Goal: Transaction & Acquisition: Purchase product/service

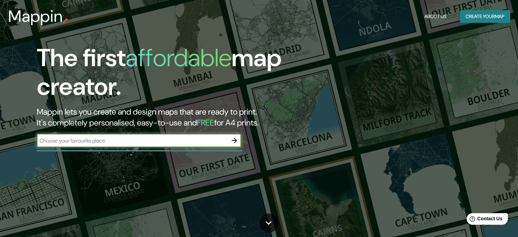
click at [99, 137] on input "text" at bounding box center [132, 140] width 191 height 8
type input "avenida donato guerra 550, culiacan sinaloa"
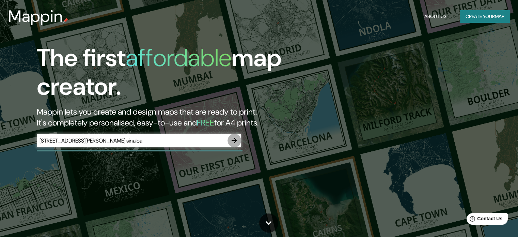
click at [233, 139] on icon "button" at bounding box center [234, 140] width 8 height 8
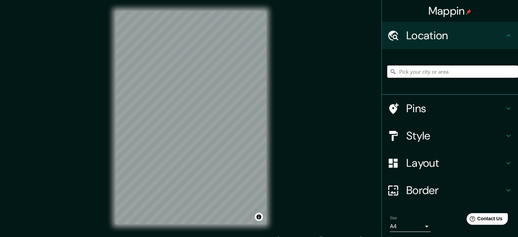
click at [415, 70] on input "Pick your city or area" at bounding box center [452, 71] width 131 height 12
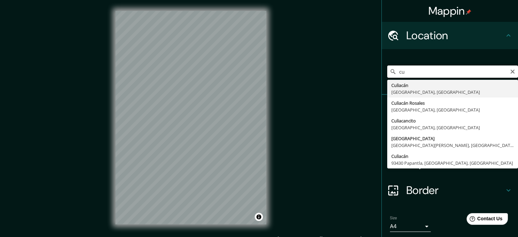
type input "c"
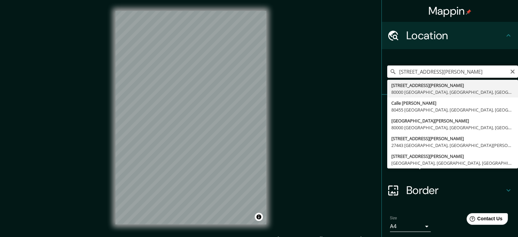
type input "Avenida Donato Guerra 550, 80000 Culiacán, Sinaloa, México"
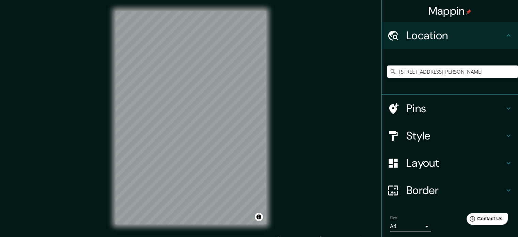
click at [398, 108] on div at bounding box center [396, 108] width 19 height 12
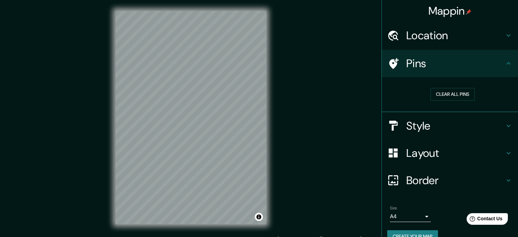
click at [496, 61] on h4 "Pins" at bounding box center [455, 63] width 98 height 14
click at [398, 60] on div at bounding box center [396, 64] width 19 height 12
click at [387, 62] on icon at bounding box center [393, 64] width 12 height 12
click at [423, 119] on h4 "Style" at bounding box center [455, 126] width 98 height 14
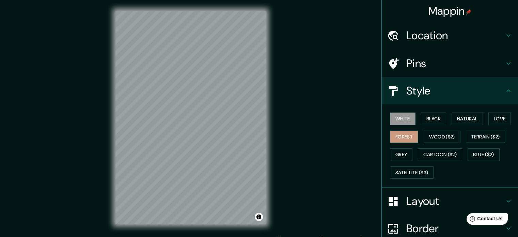
click at [405, 132] on button "Forest" at bounding box center [404, 136] width 28 height 13
click at [440, 133] on button "Wood ($2)" at bounding box center [441, 136] width 37 height 13
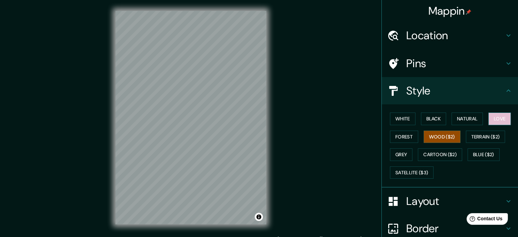
click at [492, 116] on button "Love" at bounding box center [499, 118] width 22 height 13
click at [465, 118] on button "Natural" at bounding box center [466, 118] width 31 height 13
click at [497, 118] on button "Love" at bounding box center [499, 118] width 22 height 13
click at [463, 62] on h4 "Pins" at bounding box center [455, 63] width 98 height 14
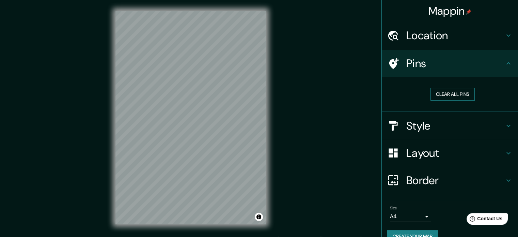
click at [440, 95] on button "Clear all pins" at bounding box center [452, 94] width 44 height 13
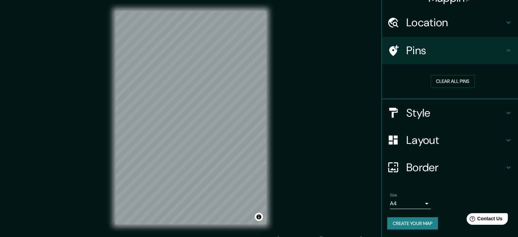
click at [437, 141] on h4 "Layout" at bounding box center [455, 140] width 98 height 14
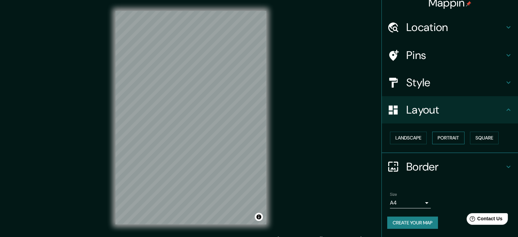
scroll to position [7, 0]
click at [411, 138] on button "Landscape" at bounding box center [408, 138] width 37 height 13
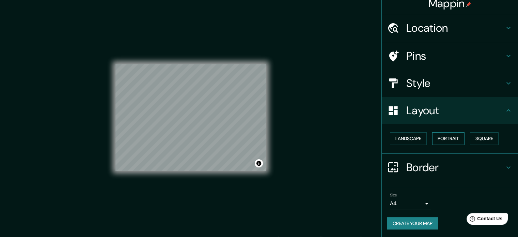
click at [437, 140] on button "Portrait" at bounding box center [448, 138] width 32 height 13
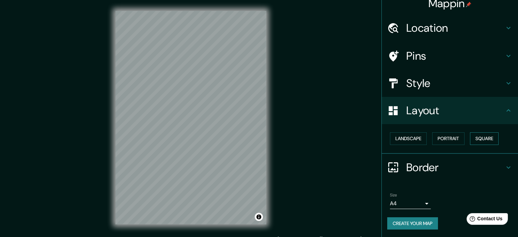
click at [472, 140] on button "Square" at bounding box center [484, 138] width 29 height 13
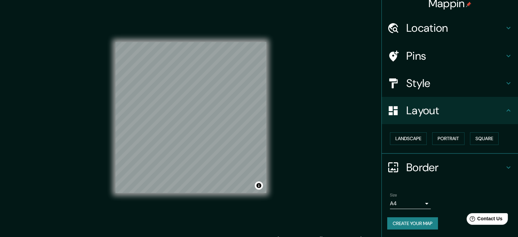
scroll to position [0, 0]
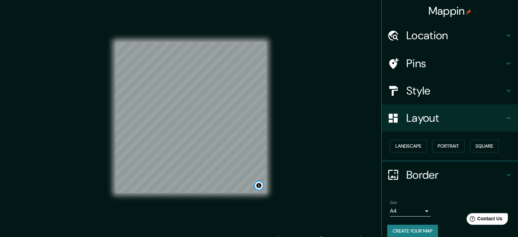
click at [259, 185] on button "Toggle attribution" at bounding box center [259, 185] width 8 height 8
click at [288, 145] on div "Mappin Location Avenida Donato Guerra 550, 80000 Culiacán, Sinaloa, México Pins…" at bounding box center [259, 123] width 518 height 246
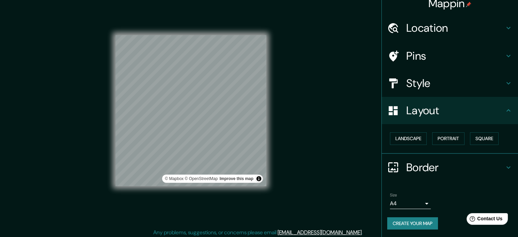
scroll to position [9, 0]
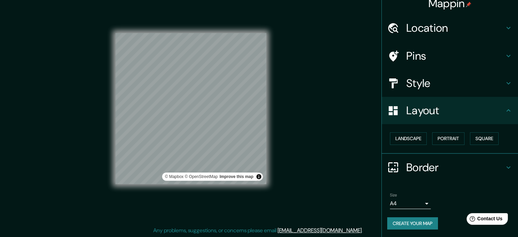
click at [412, 224] on button "Create your map" at bounding box center [412, 223] width 51 height 13
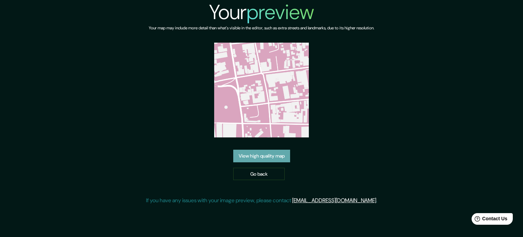
click at [284, 156] on link "View high quality map" at bounding box center [261, 155] width 57 height 13
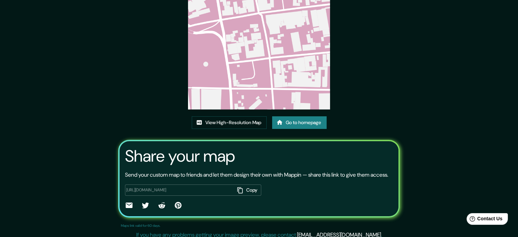
scroll to position [41, 0]
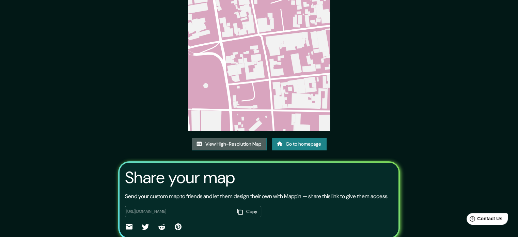
click at [243, 142] on link "View High-Resolution Map" at bounding box center [229, 144] width 75 height 13
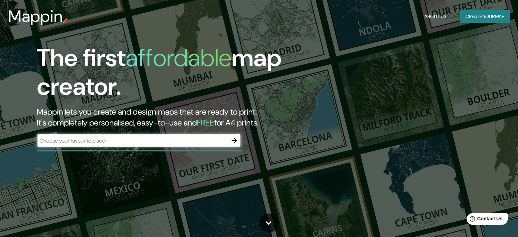
click at [144, 147] on div "​" at bounding box center [139, 140] width 204 height 15
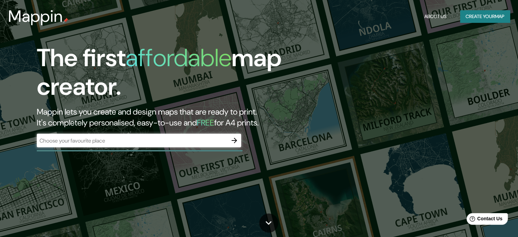
click at [144, 133] on div "The first affordable map creator. Mappin lets you create and design maps that a…" at bounding box center [166, 99] width 311 height 110
click at [233, 141] on icon "button" at bounding box center [234, 140] width 8 height 8
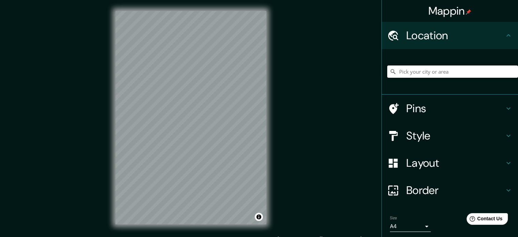
click at [401, 74] on input "Pick your city or area" at bounding box center [452, 71] width 131 height 12
click at [415, 70] on input "[GEOGRAPHIC_DATA]" at bounding box center [452, 71] width 131 height 12
click at [458, 75] on input "[GEOGRAPHIC_DATA], [GEOGRAPHIC_DATA], [GEOGRAPHIC_DATA]" at bounding box center [452, 71] width 131 height 12
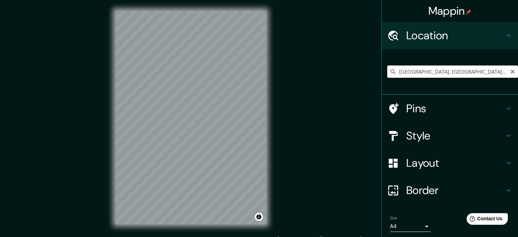
click at [458, 75] on input "[GEOGRAPHIC_DATA], [GEOGRAPHIC_DATA], [GEOGRAPHIC_DATA]" at bounding box center [452, 71] width 131 height 12
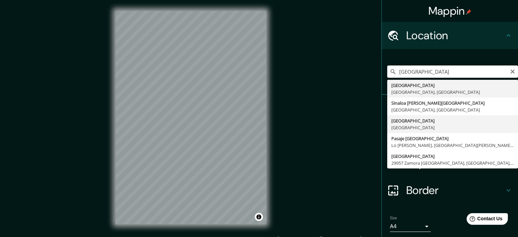
type input "[GEOGRAPHIC_DATA], [GEOGRAPHIC_DATA]"
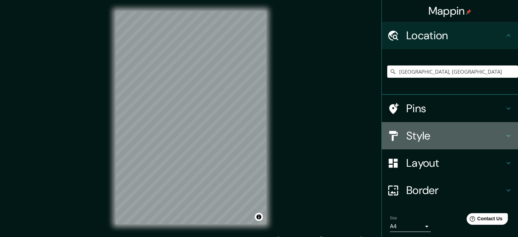
click at [423, 132] on h4 "Style" at bounding box center [455, 136] width 98 height 14
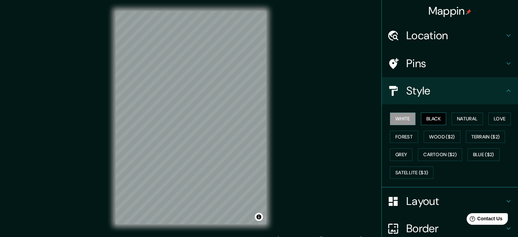
click at [435, 117] on button "Black" at bounding box center [434, 118] width 26 height 13
click at [402, 119] on button "White" at bounding box center [403, 118] width 26 height 13
click at [463, 115] on button "Natural" at bounding box center [466, 118] width 31 height 13
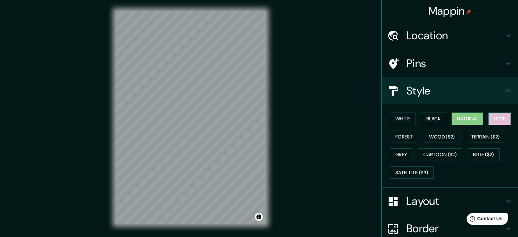
click at [492, 113] on button "Love" at bounding box center [499, 118] width 22 height 13
click at [456, 121] on button "Natural" at bounding box center [466, 118] width 31 height 13
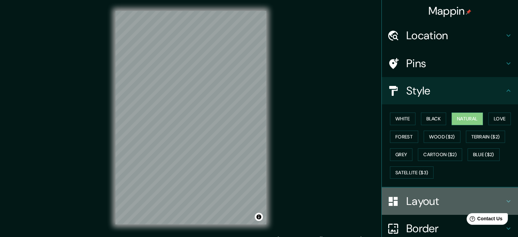
click at [422, 189] on div "Layout" at bounding box center [450, 200] width 136 height 27
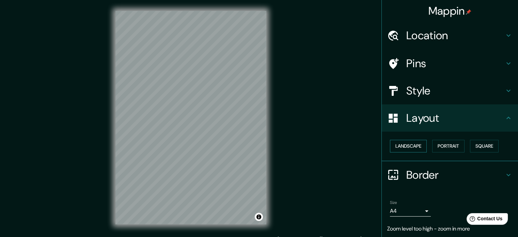
click at [408, 148] on button "Landscape" at bounding box center [408, 146] width 37 height 13
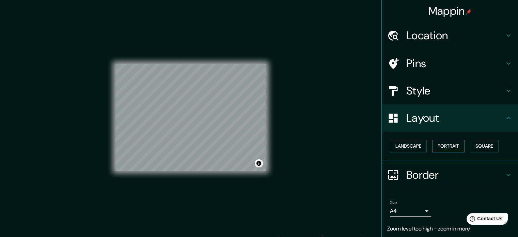
click at [449, 145] on button "Portrait" at bounding box center [448, 146] width 32 height 13
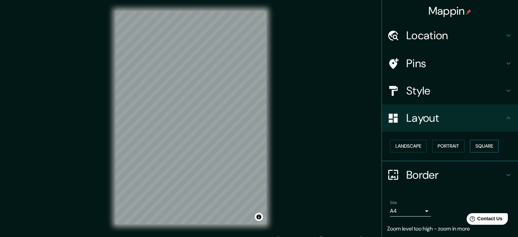
click at [474, 144] on button "Square" at bounding box center [484, 146] width 29 height 13
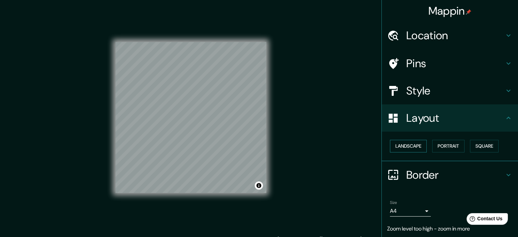
click at [410, 147] on button "Landscape" at bounding box center [408, 146] width 37 height 13
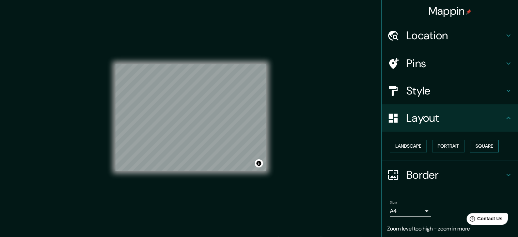
click at [474, 148] on button "Square" at bounding box center [484, 146] width 29 height 13
